Goal: Navigation & Orientation: Find specific page/section

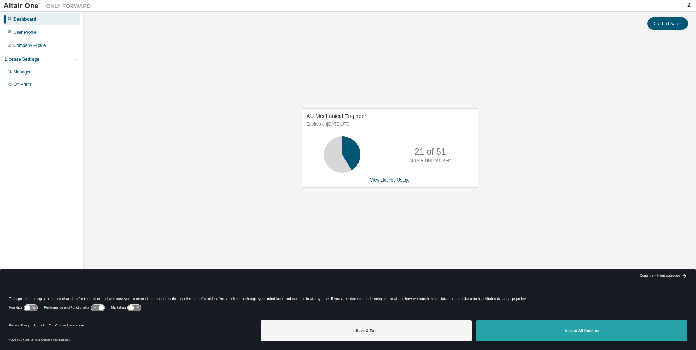
click at [545, 325] on button "Accept All Cookies" at bounding box center [581, 330] width 211 height 21
